Goal: Task Accomplishment & Management: Manage account settings

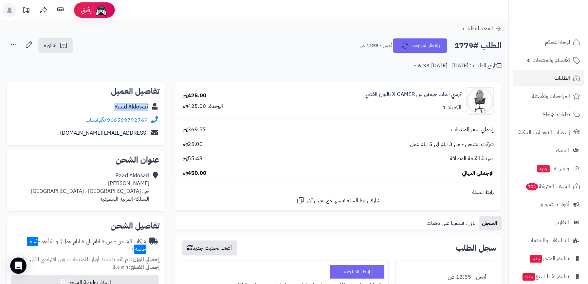
drag, startPoint x: 110, startPoint y: 104, endPoint x: 148, endPoint y: 105, distance: 38.1
click at [148, 105] on div "Raad Aldosari" at bounding box center [85, 106] width 147 height 13
copy link "Raad Aldosari"
click at [136, 118] on link "966509792769" at bounding box center [127, 120] width 41 height 8
click at [121, 105] on link "Raad Aldosari" at bounding box center [131, 107] width 34 height 8
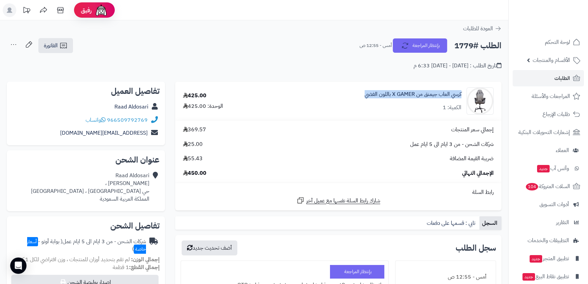
drag, startPoint x: 353, startPoint y: 90, endPoint x: 463, endPoint y: 91, distance: 110.4
click at [463, 91] on div "كرسي العاب جيمنق من X GAMER باللون الفضي الكمية: 1" at bounding box center [384, 100] width 230 height 27
copy link "كرسي العاب جيمنق من X GAMER باللون الفضي"
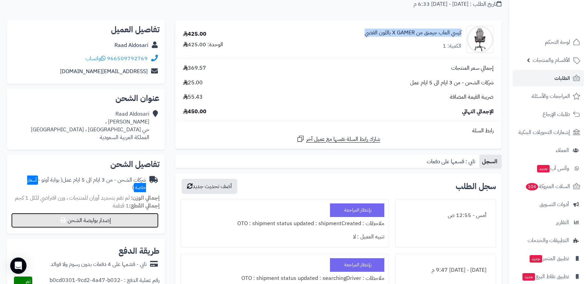
click at [88, 221] on button "إصدار بوليصة الشحن" at bounding box center [84, 220] width 147 height 15
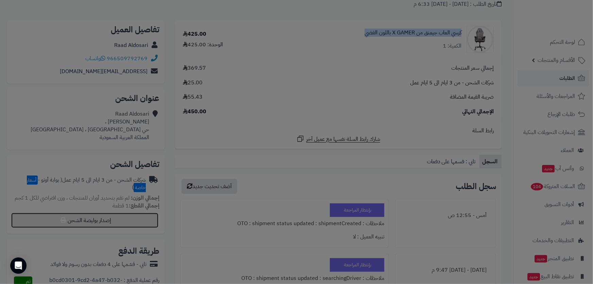
select select "***"
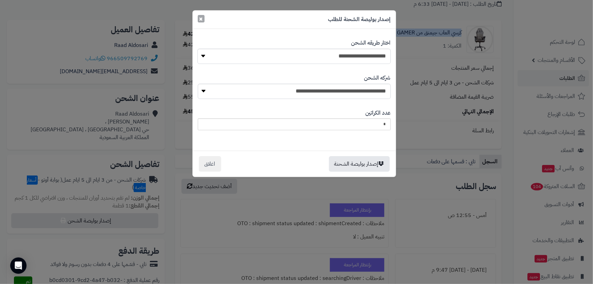
drag, startPoint x: 200, startPoint y: 17, endPoint x: 199, endPoint y: 3, distance: 13.6
click at [200, 17] on span "×" at bounding box center [201, 19] width 4 height 10
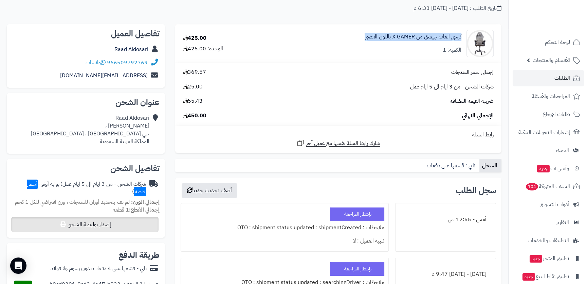
scroll to position [0, 0]
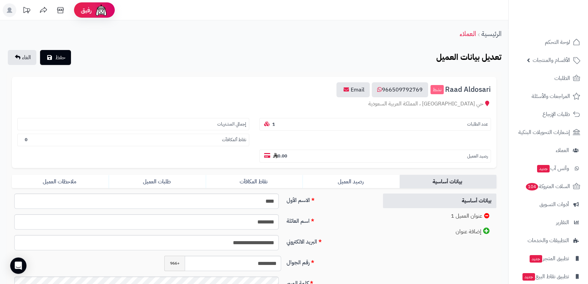
scroll to position [31, 0]
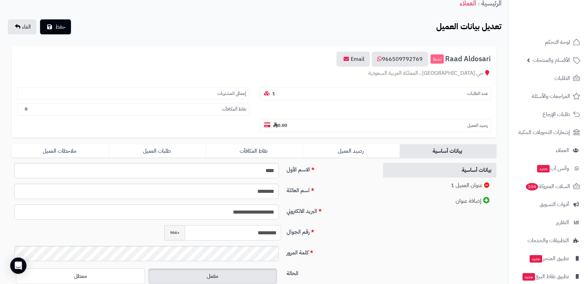
click at [254, 225] on input "*********" at bounding box center [233, 232] width 96 height 15
